Goal: Find specific page/section: Find specific page/section

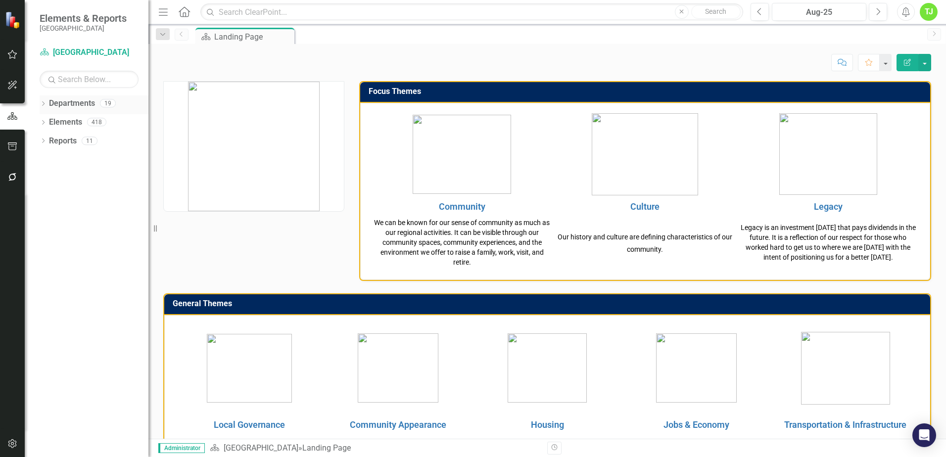
click at [47, 100] on div "Dropdown Departments 19" at bounding box center [94, 104] width 109 height 19
click at [45, 103] on icon at bounding box center [43, 103] width 2 height 4
drag, startPoint x: 9, startPoint y: 116, endPoint x: 139, endPoint y: 95, distance: 131.3
click at [139, 95] on div "Department [GEOGRAPHIC_DATA] Search Dropdown Departments 19 Dropdown [GEOGRAPHI…" at bounding box center [87, 251] width 124 height 412
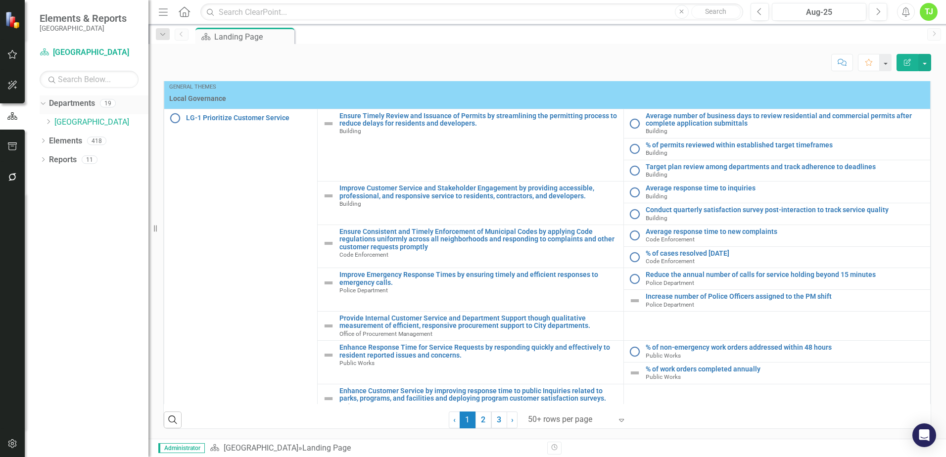
click at [45, 102] on icon "Dropdown" at bounding box center [41, 102] width 5 height 7
click at [46, 102] on icon "Dropdown" at bounding box center [43, 104] width 7 height 5
click at [75, 125] on link "[GEOGRAPHIC_DATA]" at bounding box center [101, 122] width 94 height 11
click at [49, 121] on icon at bounding box center [48, 121] width 2 height 5
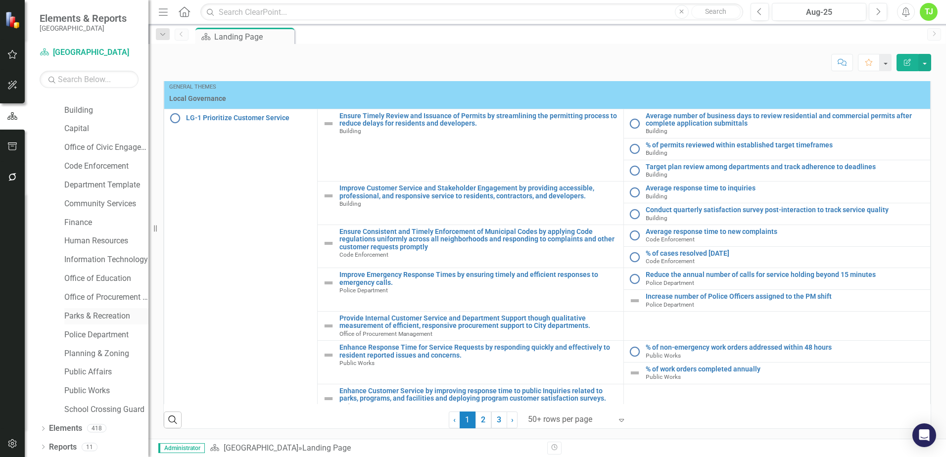
scroll to position [50, 0]
click at [12, 20] on img at bounding box center [14, 20] width 18 height 18
click at [12, 20] on img at bounding box center [13, 19] width 17 height 17
